Goal: Entertainment & Leisure: Consume media (video, audio)

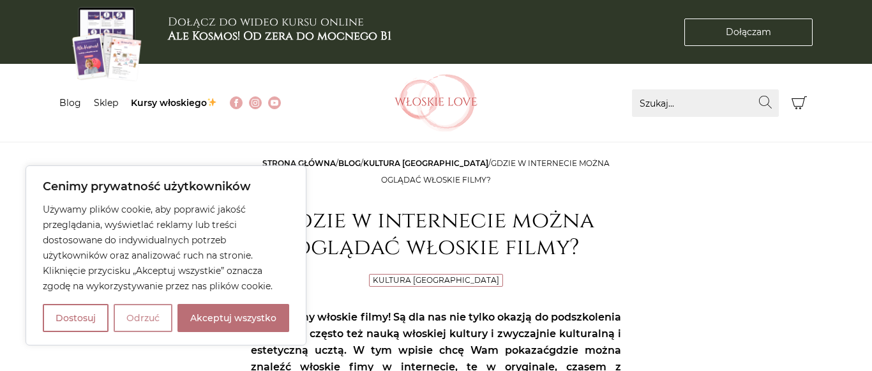
click at [146, 315] on button "Odrzuć" at bounding box center [143, 318] width 59 height 28
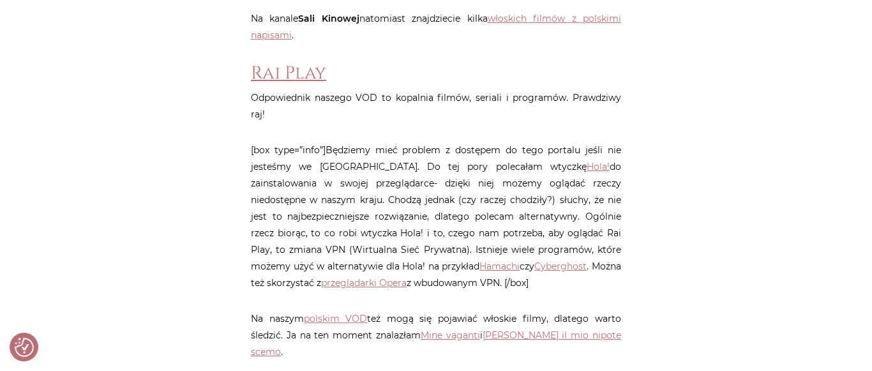
scroll to position [651, 0]
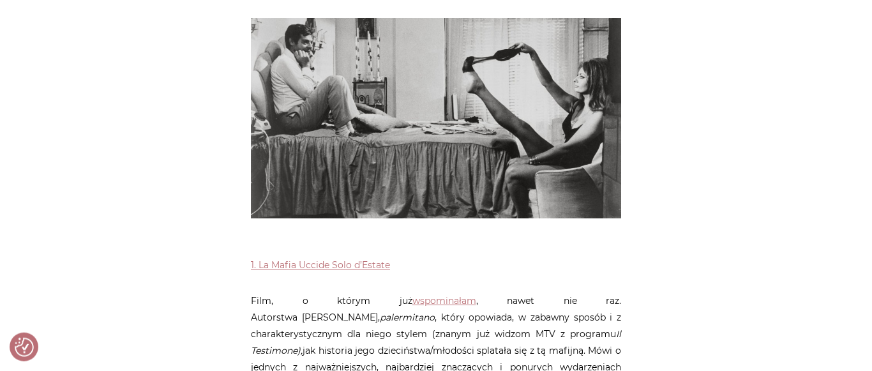
scroll to position [456, 0]
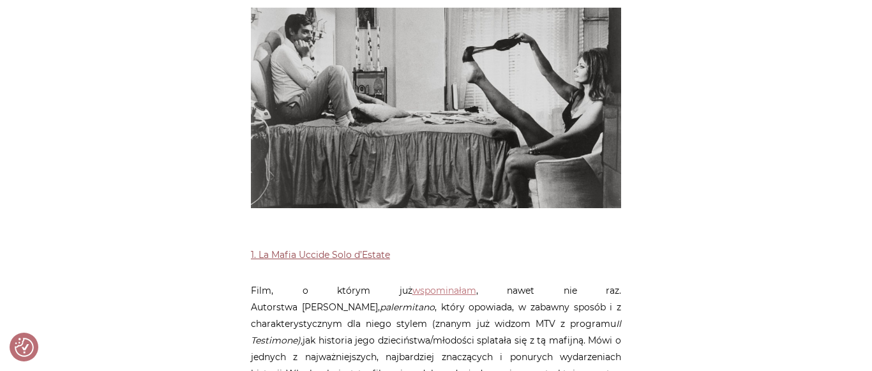
click at [298, 255] on link "1. La Mafia Uccide Solo d’Estate" at bounding box center [320, 254] width 139 height 11
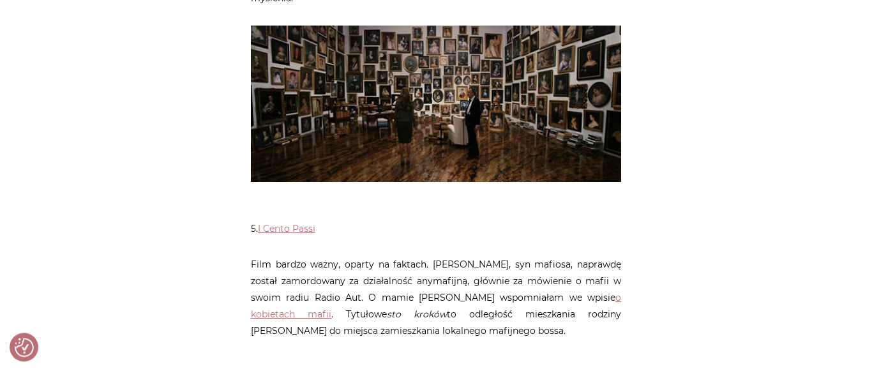
scroll to position [1563, 0]
